Goal: Transaction & Acquisition: Purchase product/service

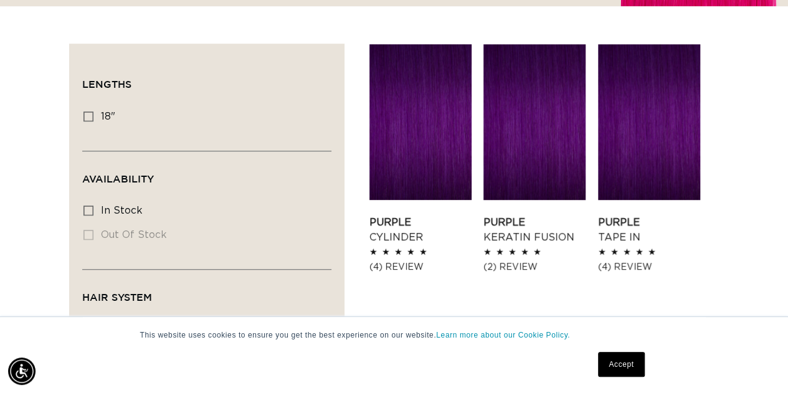
scroll to position [0, 1398]
click at [407, 229] on link "Purple Cylinder" at bounding box center [420, 230] width 102 height 30
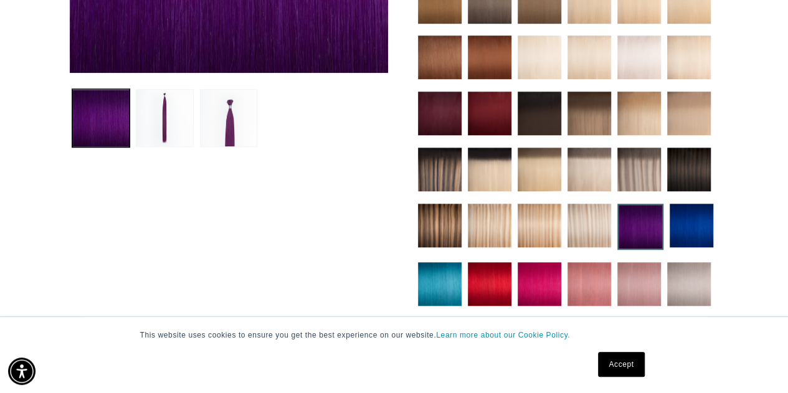
scroll to position [426, 0]
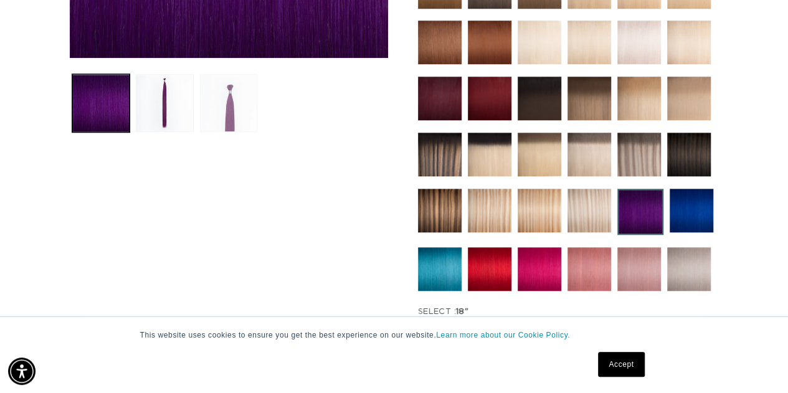
click at [235, 114] on button "Load image 3 in gallery view" at bounding box center [229, 103] width 58 height 58
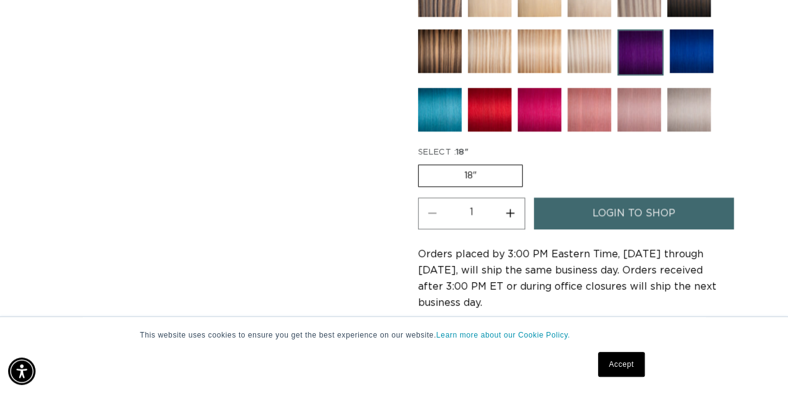
scroll to position [0, 0]
